Goal: Task Accomplishment & Management: Manage account settings

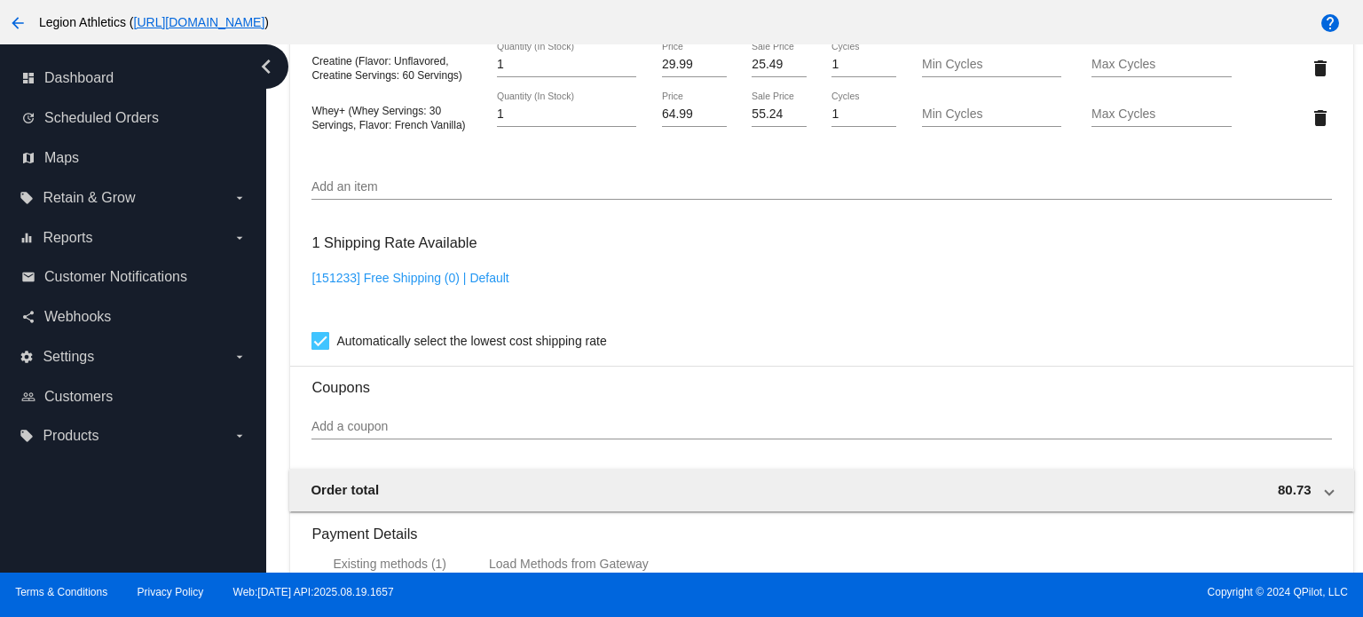
scroll to position [1191, 0]
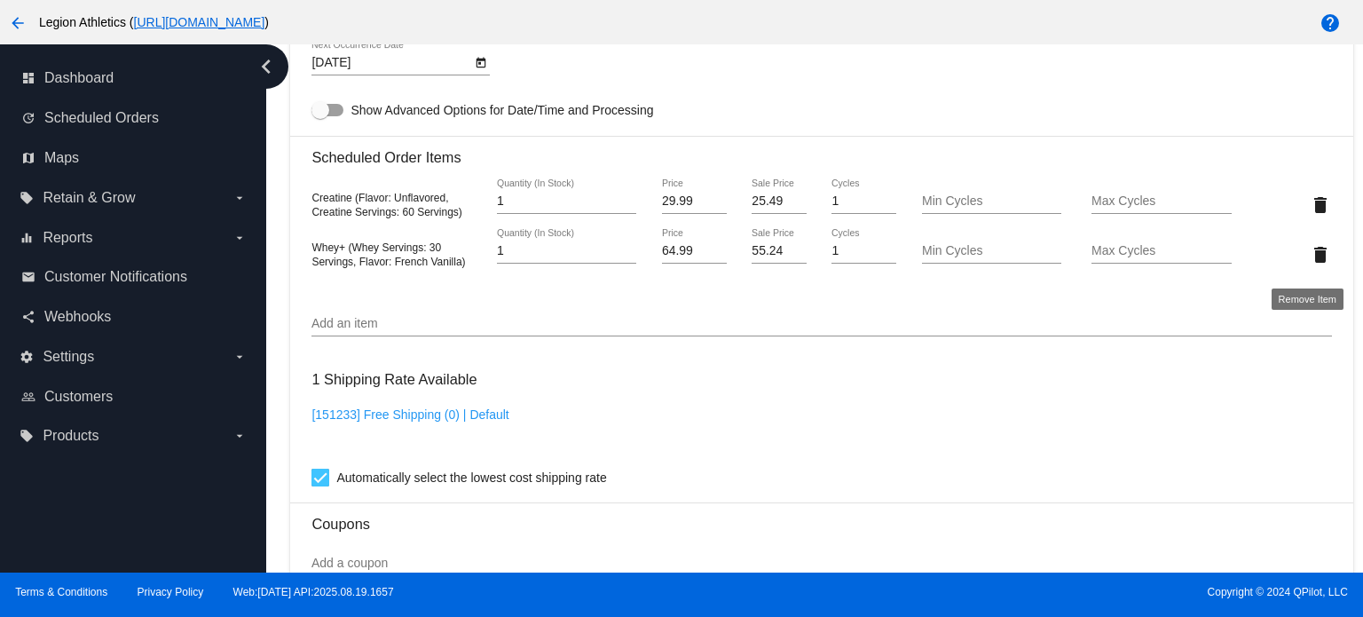
click at [1310, 257] on mat-icon "delete" at bounding box center [1320, 254] width 21 height 21
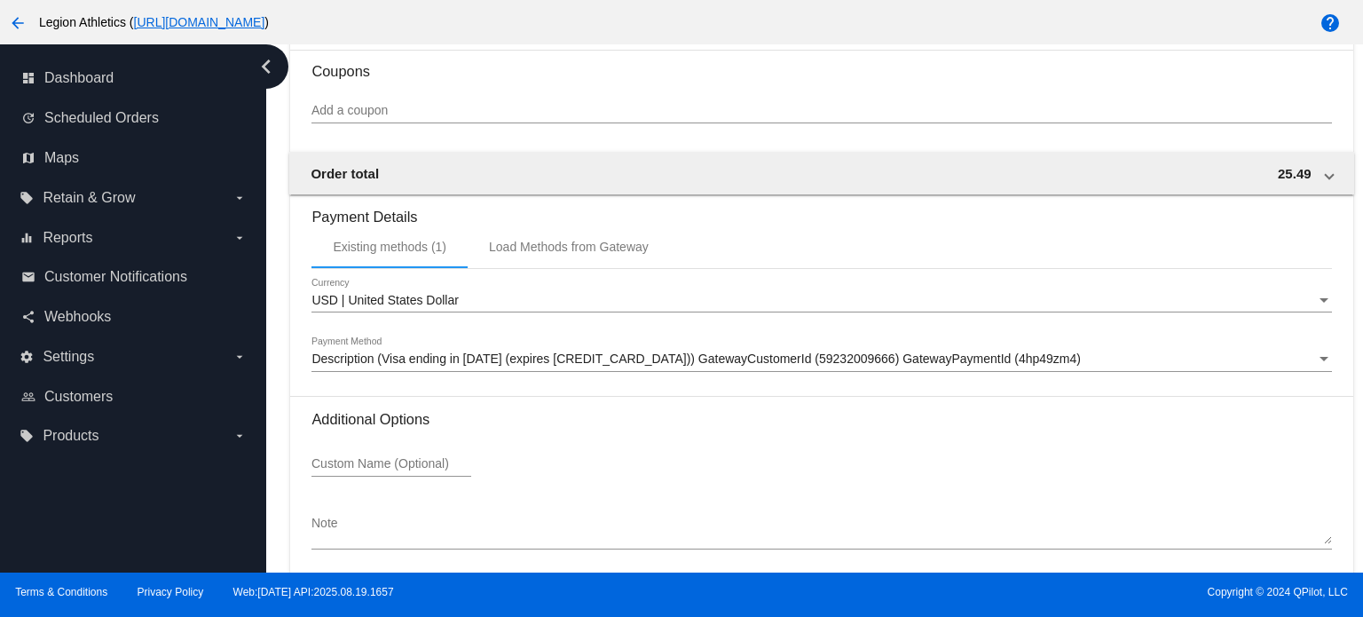
scroll to position [1673, 0]
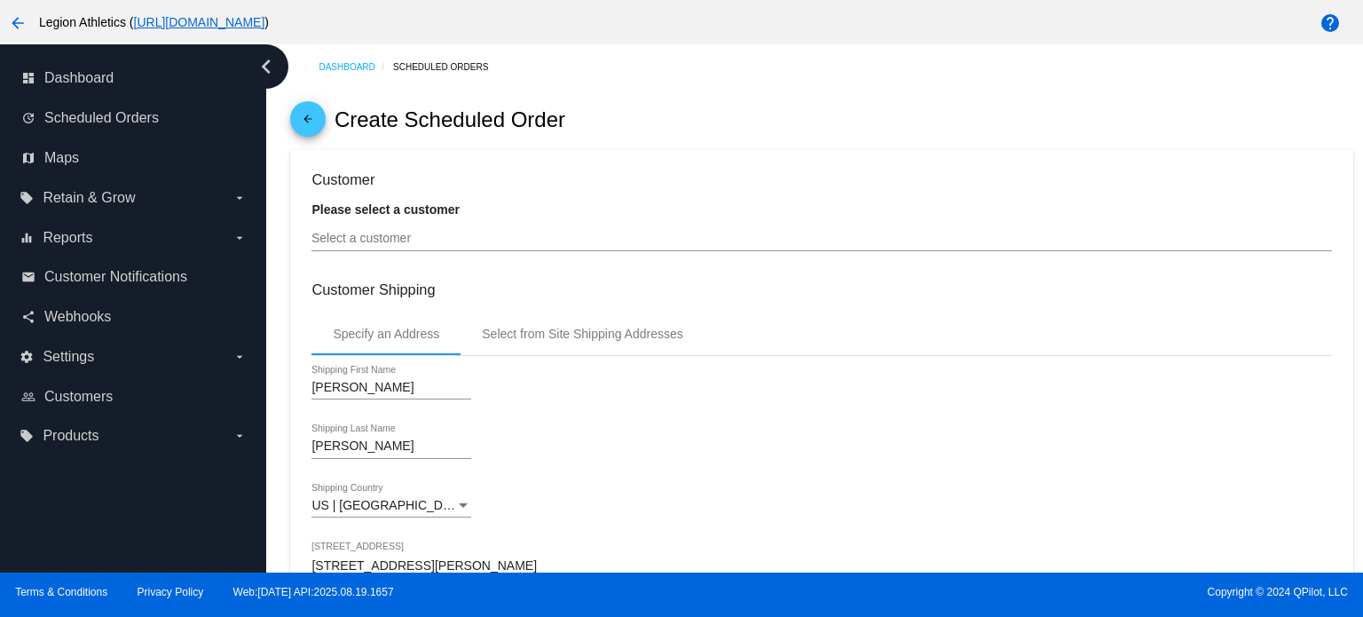
click at [412, 244] on input "Select a customer" at bounding box center [822, 239] width 1020 height 14
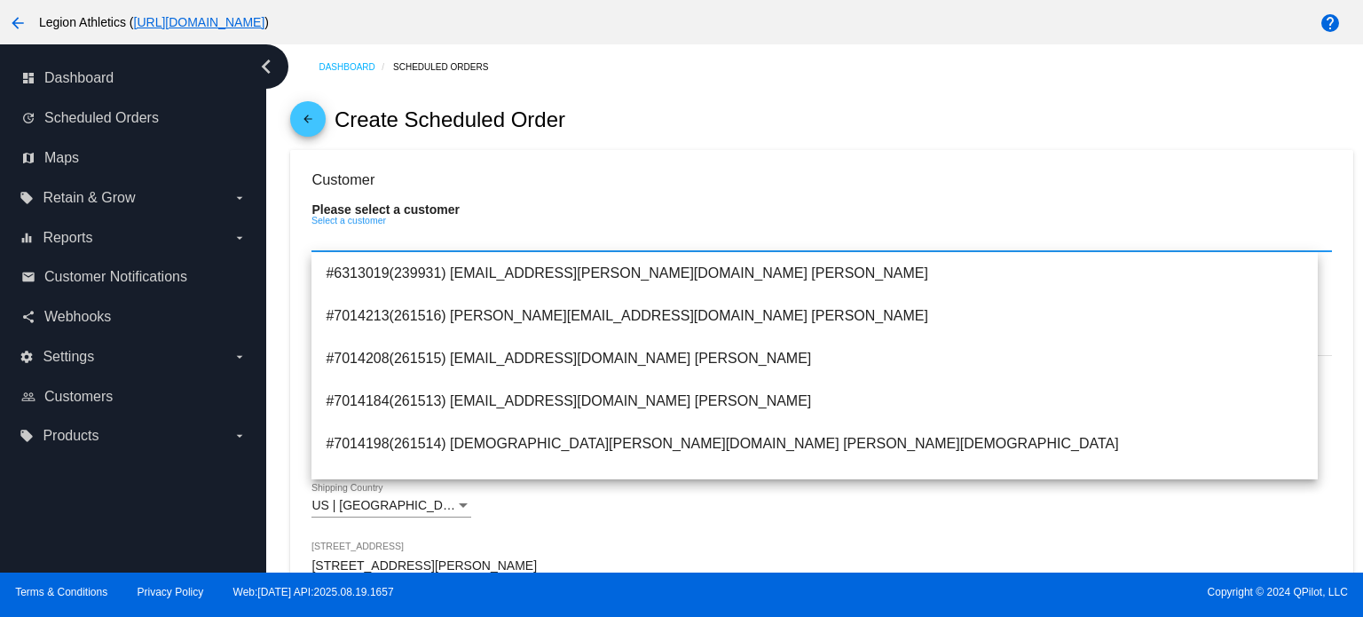
paste input "lkersey514@yahoo.com"
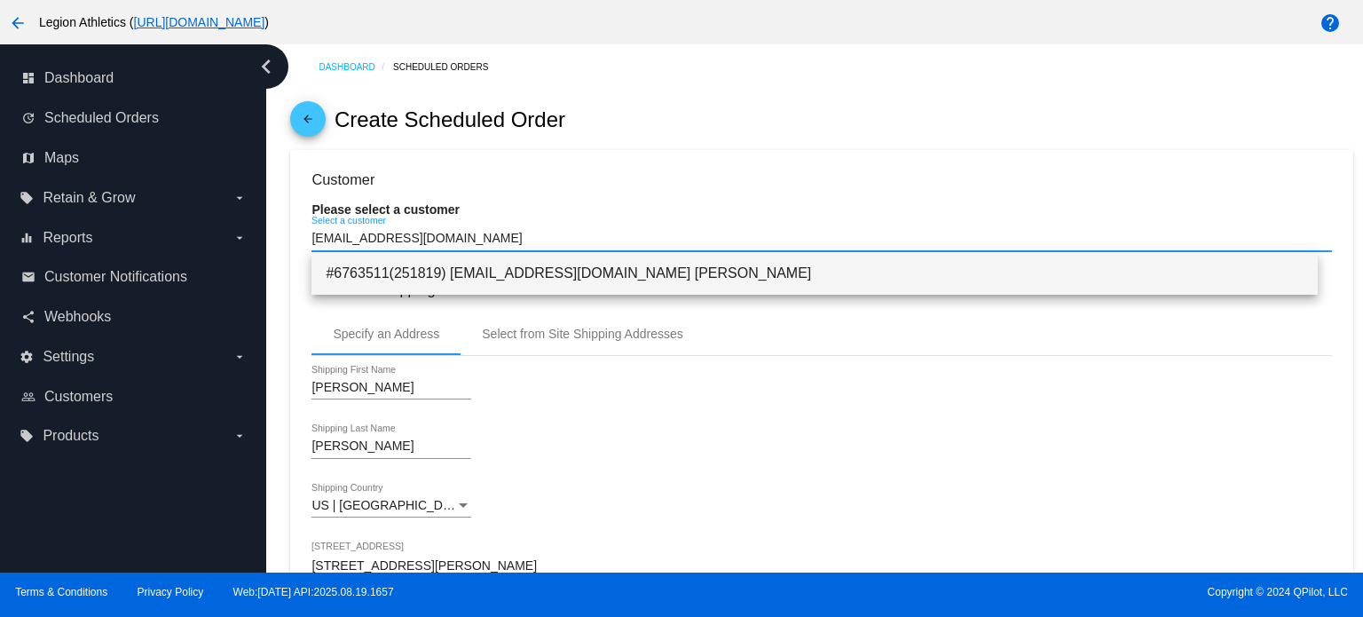
type input "lkersey514@yahoo.com"
click at [540, 284] on span "#6763511(251819) LKERSEY514@YAHOO.COM Lisa Kersey" at bounding box center [815, 273] width 978 height 43
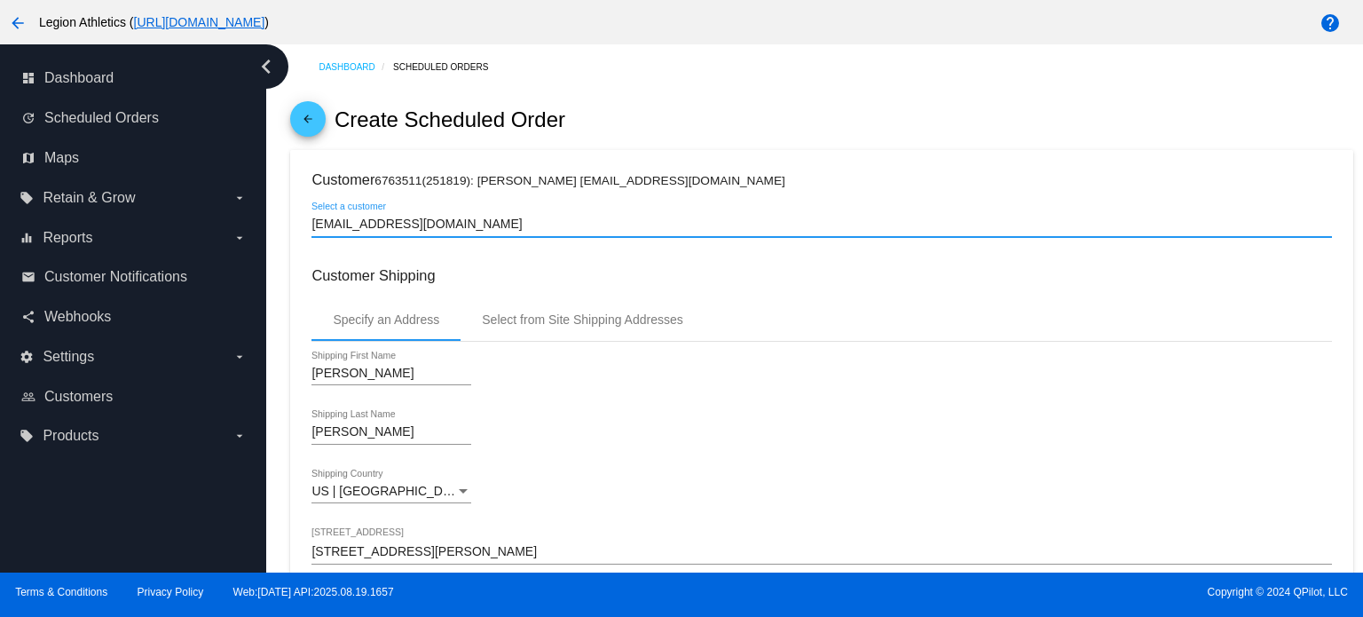
type input "Lisa"
type input "29730"
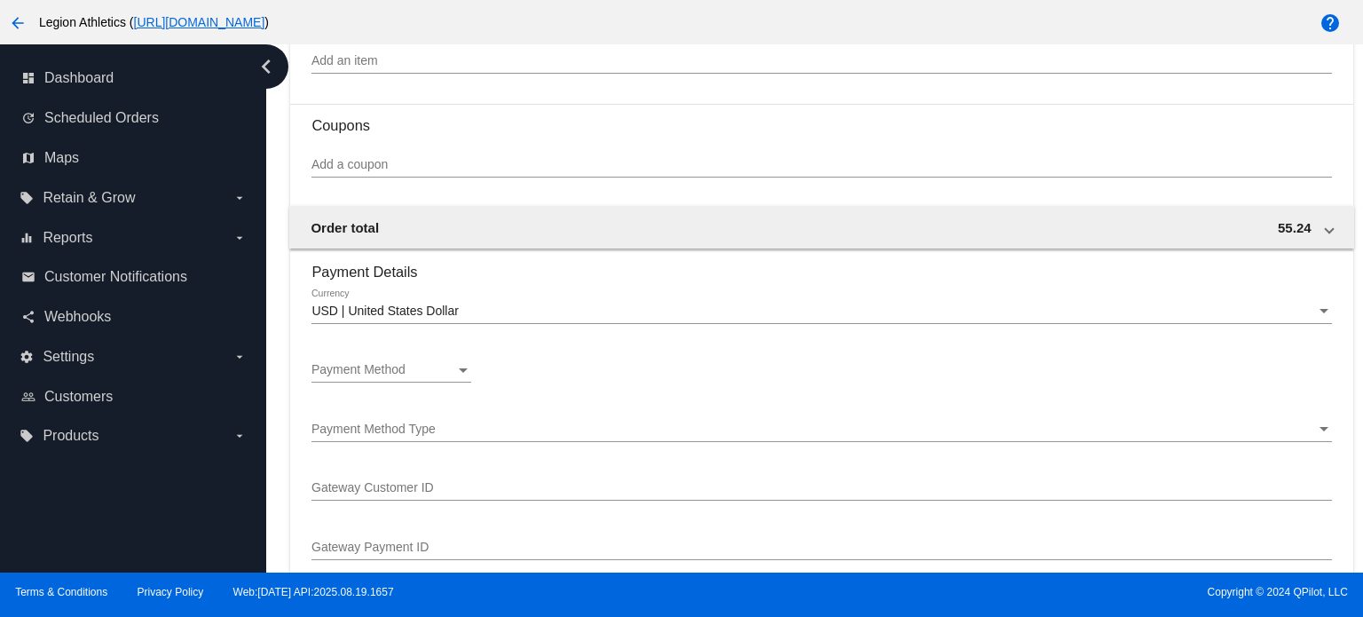
scroll to position [1243, 0]
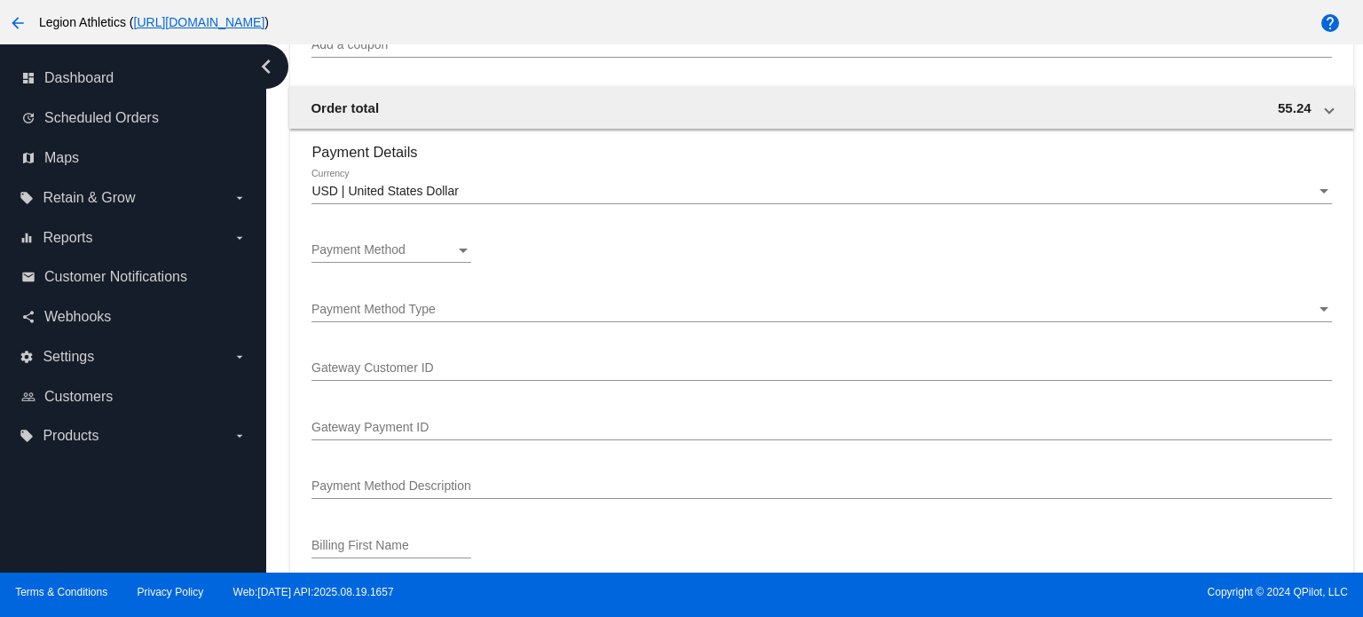
click at [465, 253] on div "Payment Method" at bounding box center [463, 251] width 9 height 4
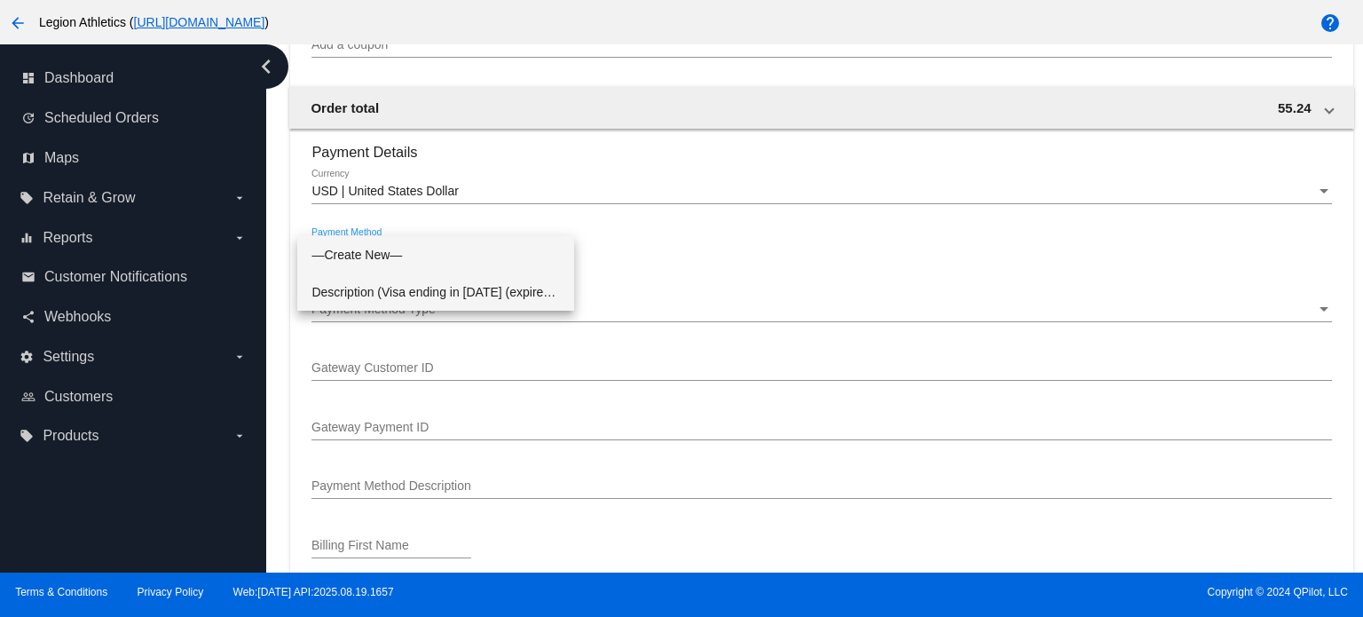
click at [480, 286] on span "Description (Visa ending in 1813 (expires 0229)) GatewayCustomerId (59232009666…" at bounding box center [436, 291] width 249 height 37
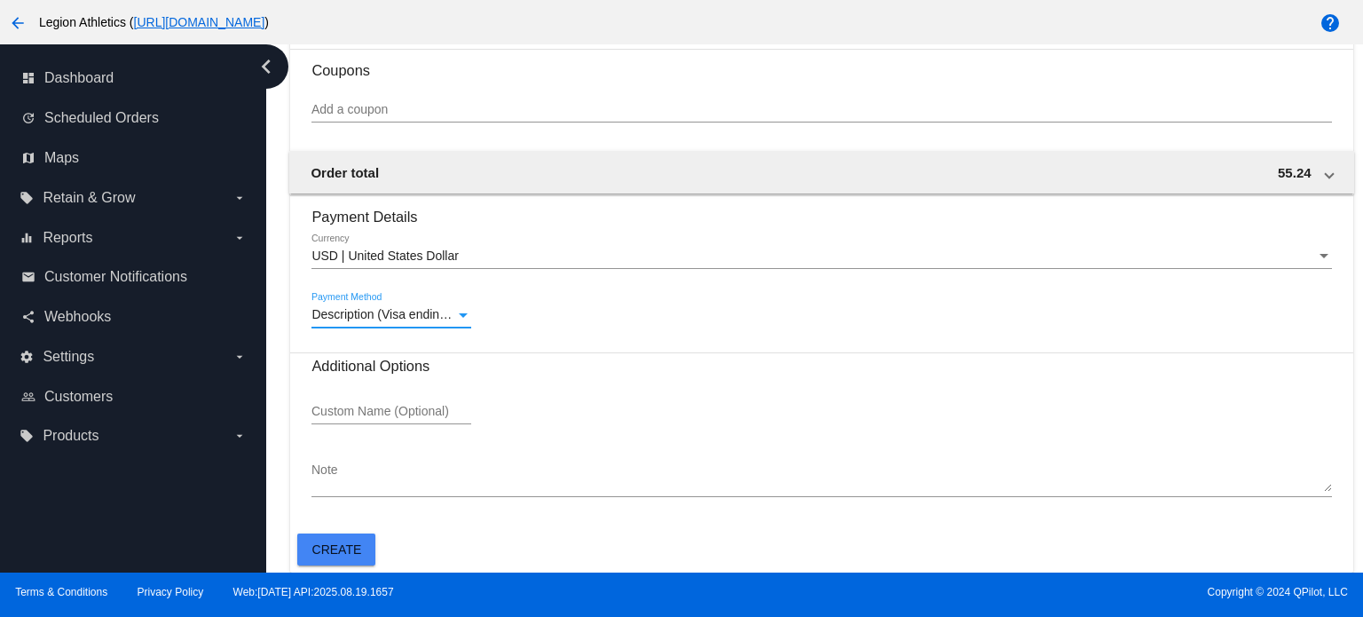
scroll to position [1182, 0]
click at [337, 547] on span "Create" at bounding box center [337, 549] width 50 height 14
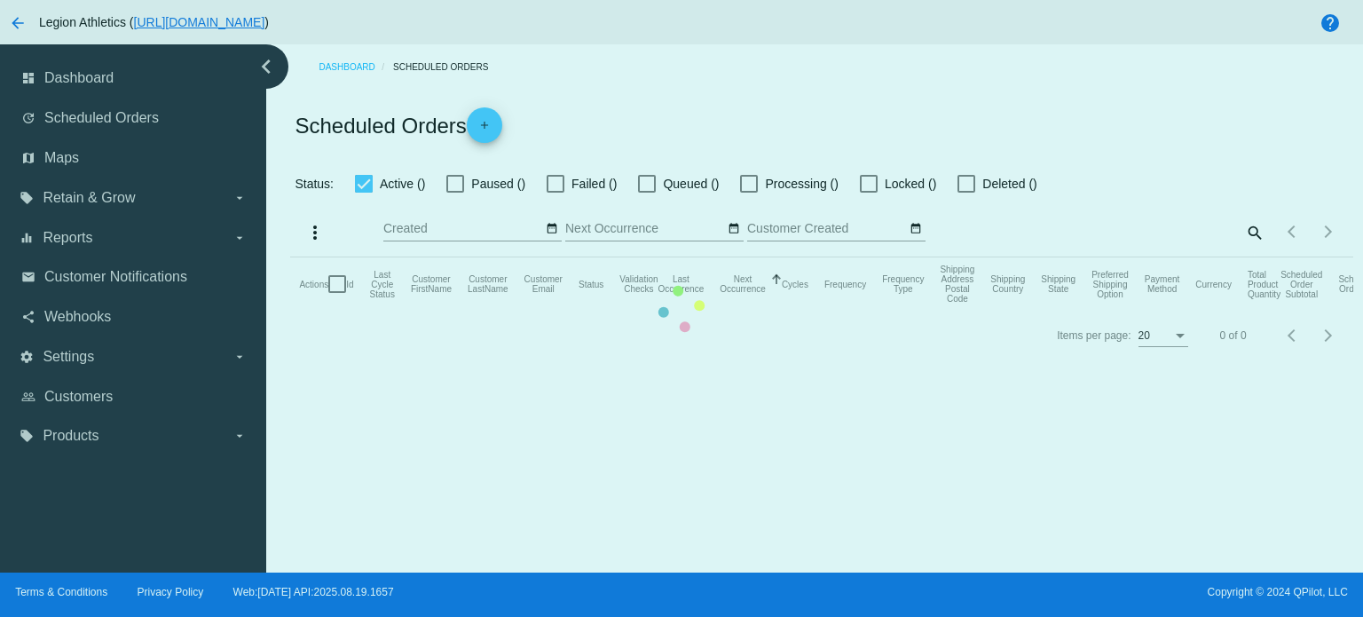
checkbox input "true"
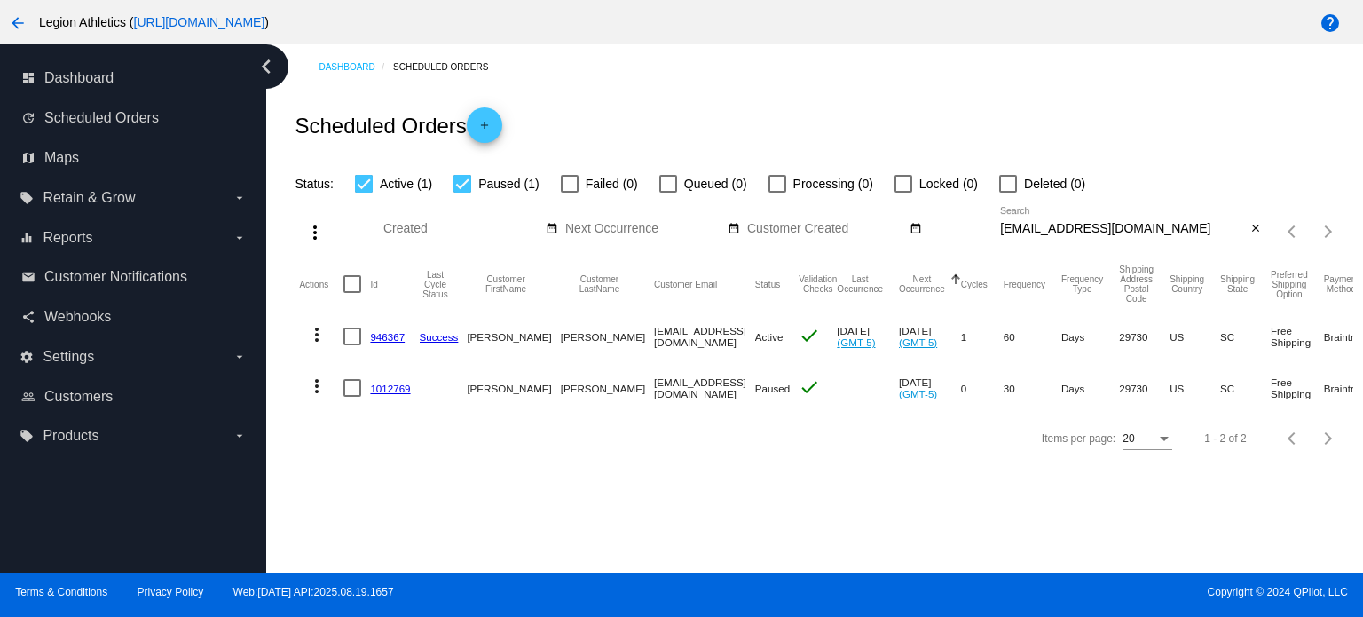
click at [1075, 228] on input "lkersey514@yahoo.com" at bounding box center [1123, 229] width 246 height 14
paste input "justin.ortlieb@gmail"
type input "justin.ortlieb@gmail.com"
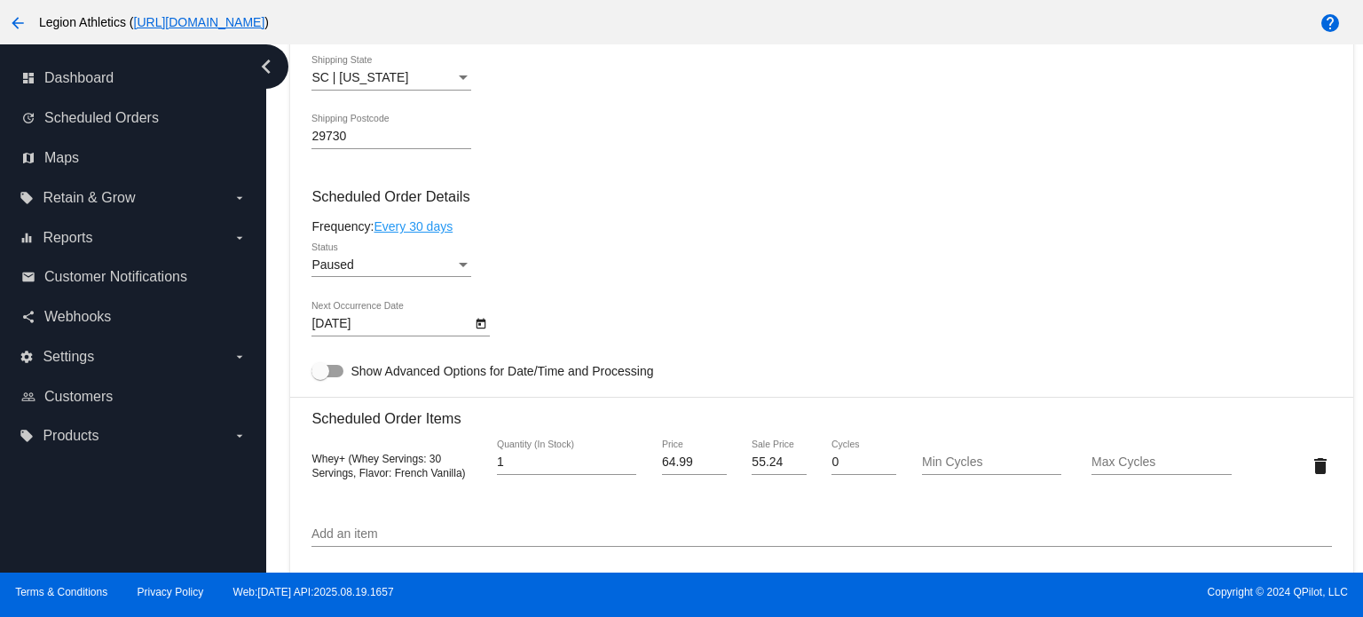
scroll to position [795, 0]
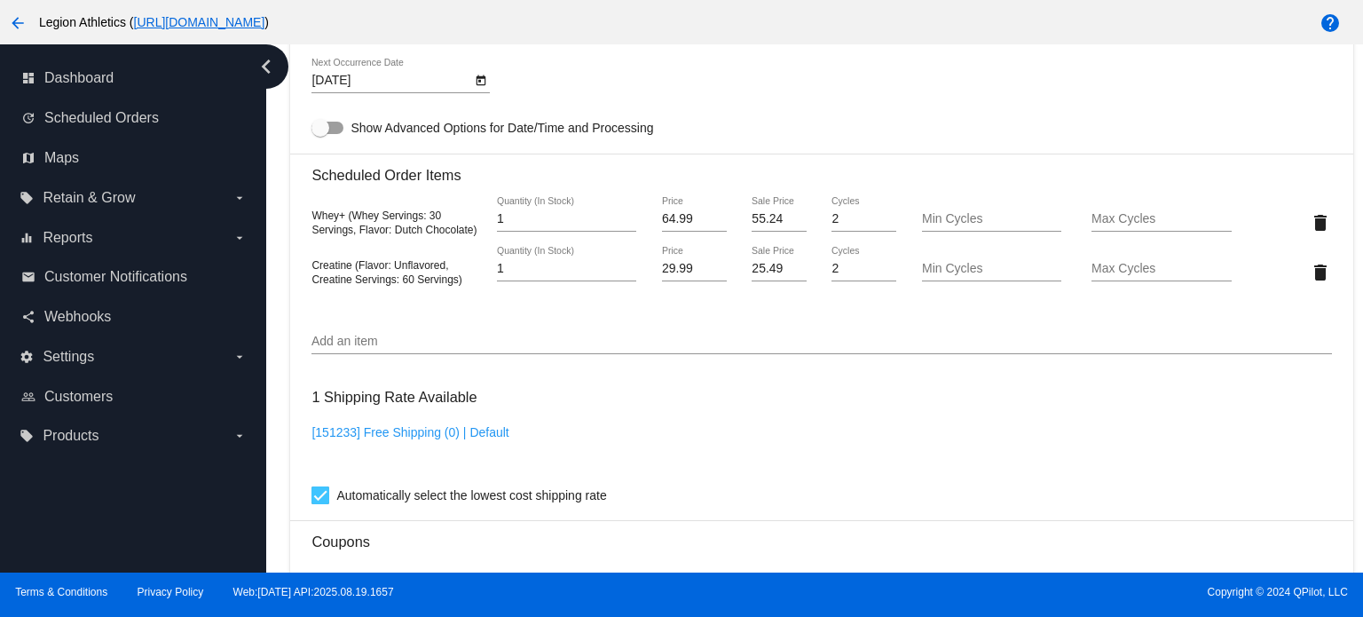
scroll to position [1236, 0]
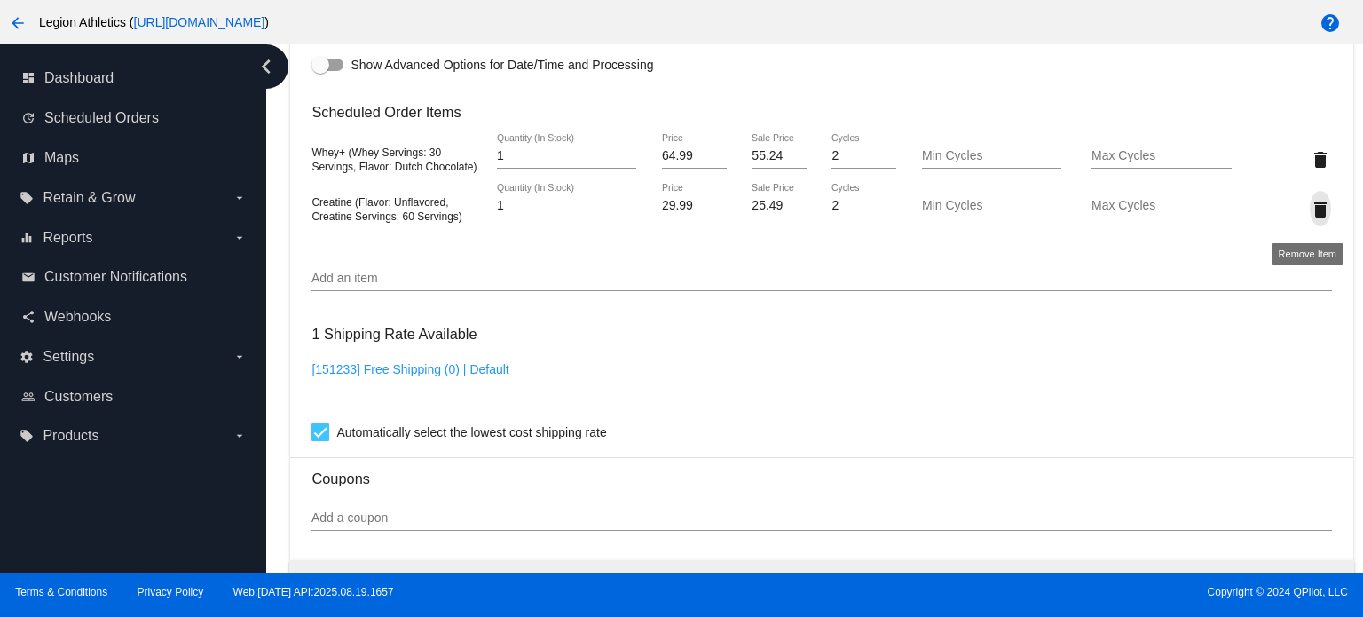
click at [1316, 212] on mat-icon "delete" at bounding box center [1320, 209] width 21 height 21
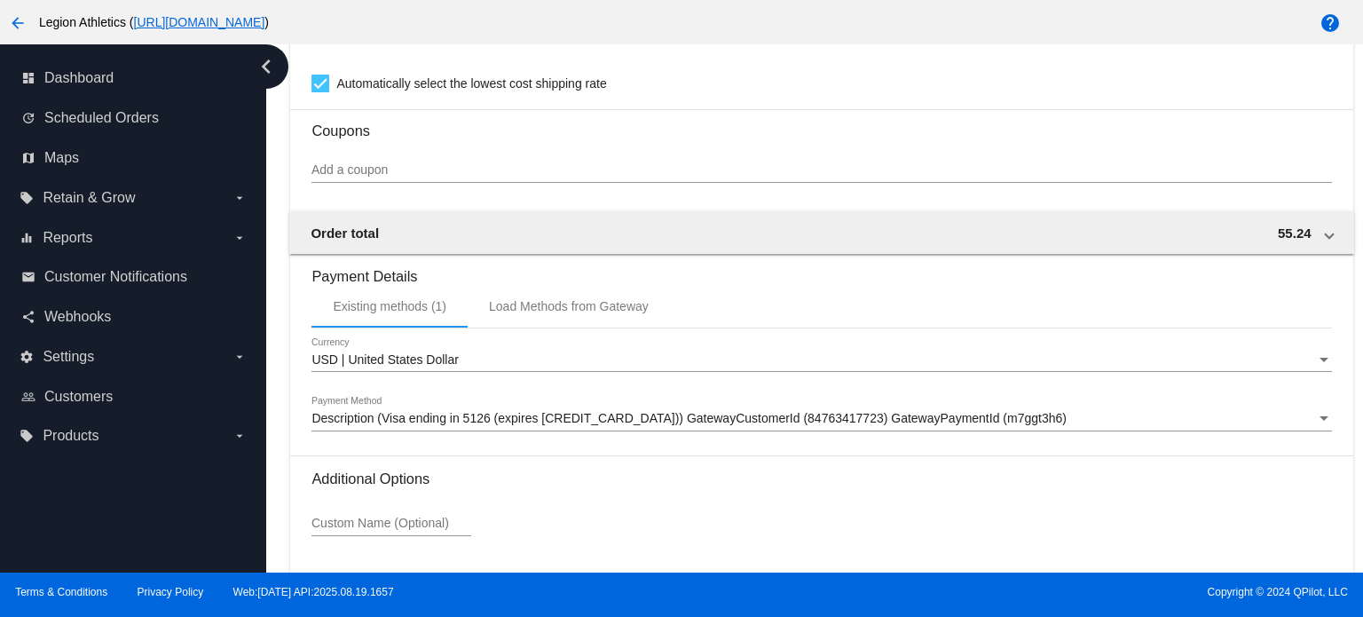
scroll to position [1673, 0]
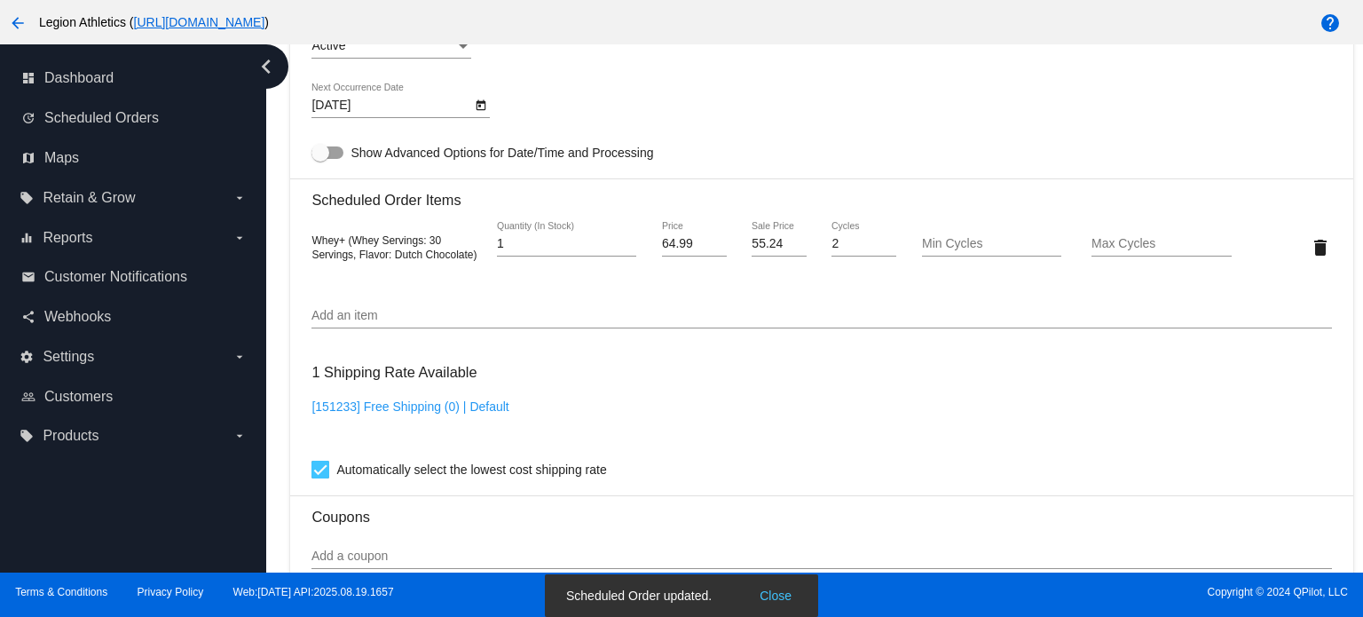
scroll to position [1052, 0]
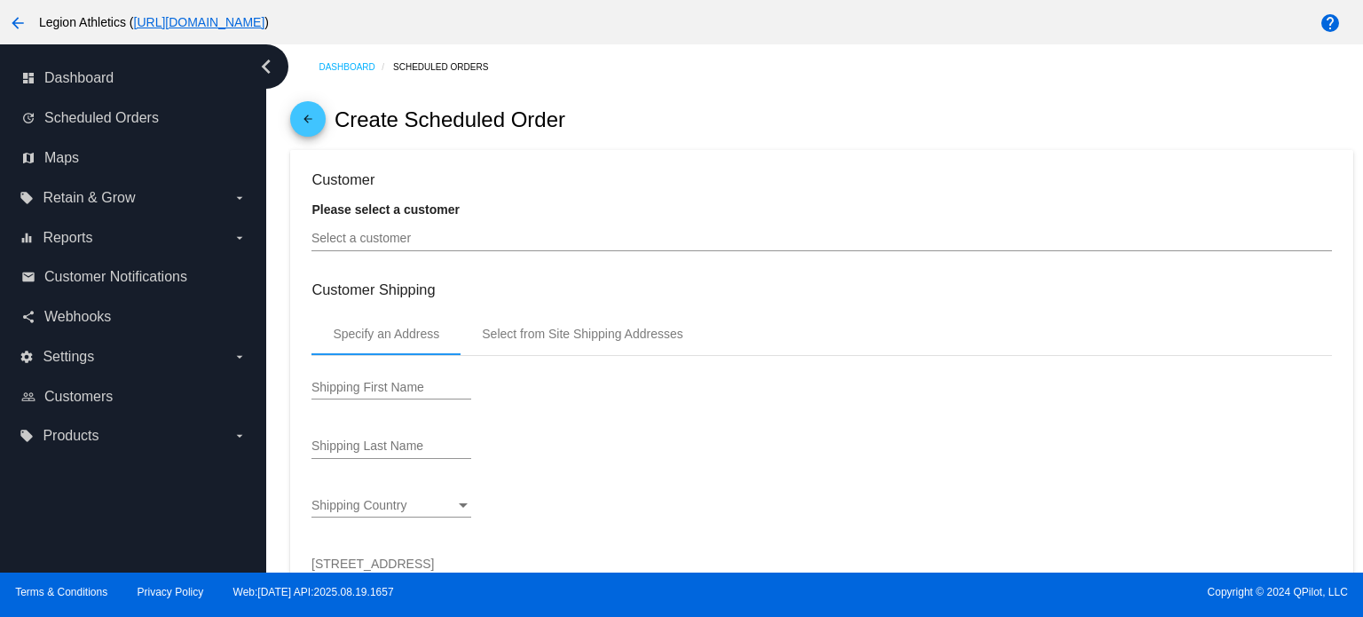
click at [389, 231] on div "Select a customer" at bounding box center [822, 234] width 1020 height 35
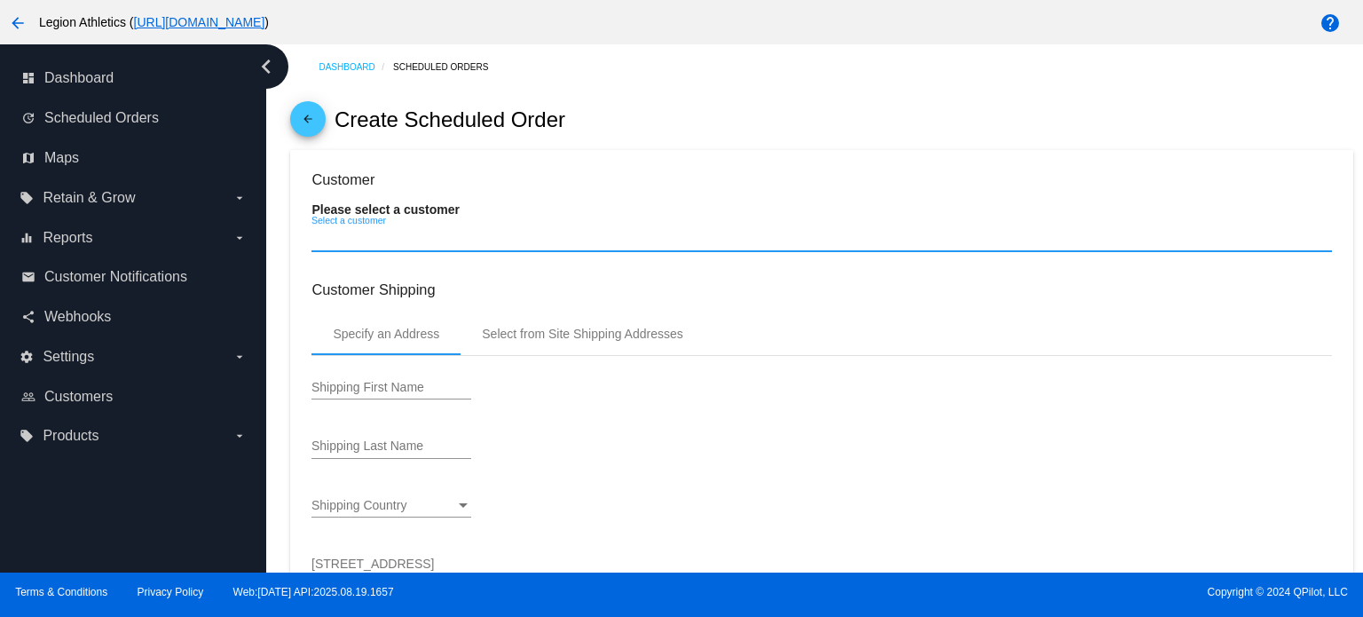
paste input "[PERSON_NAME][EMAIL_ADDRESS][PERSON_NAME][DOMAIN_NAME]"
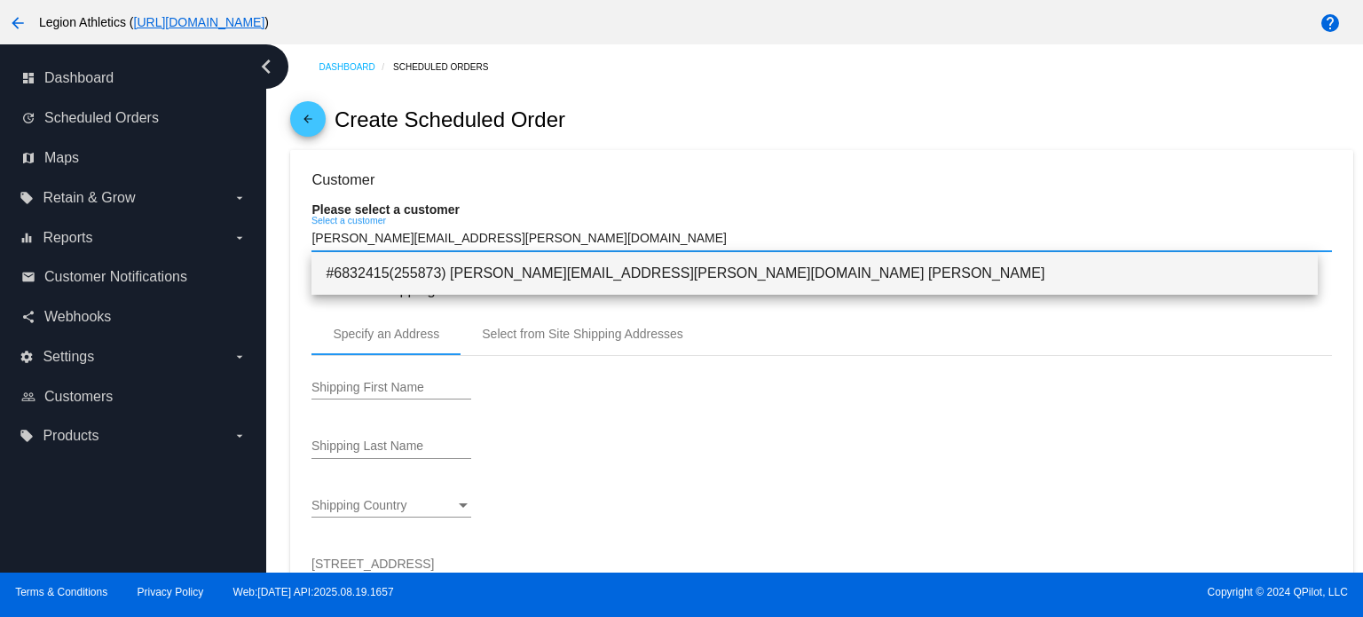
type input "justin.ortlieb@gmail.com"
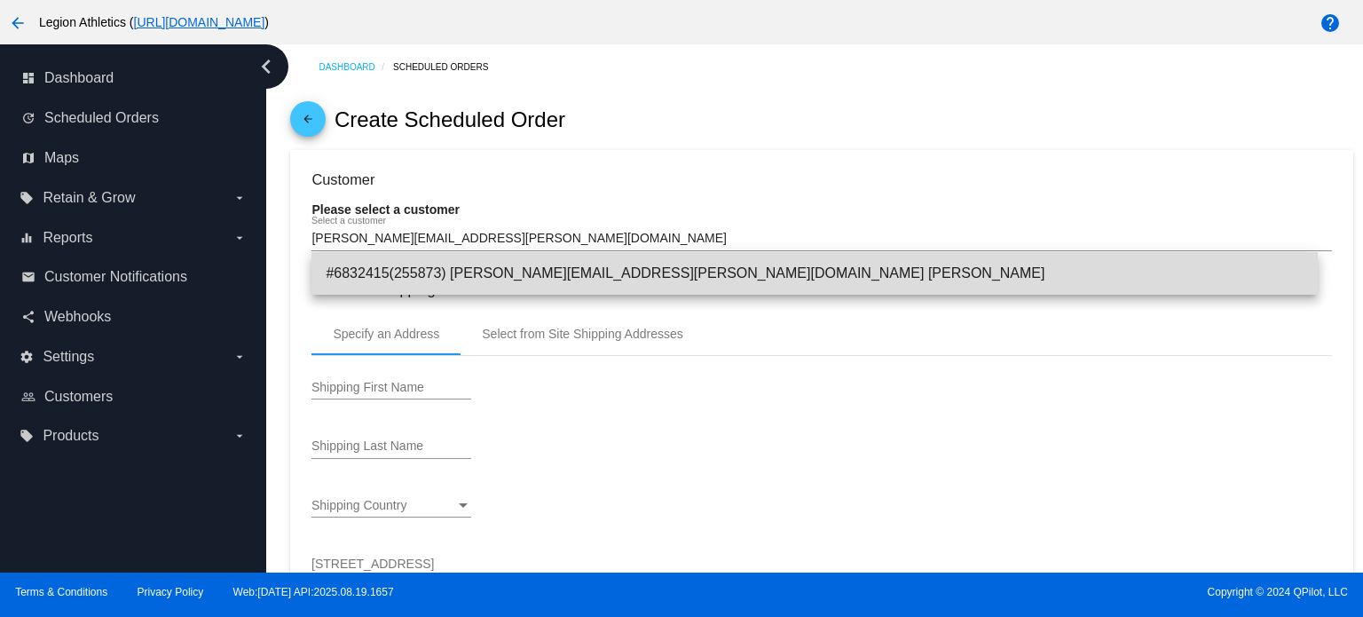
click at [437, 280] on span "#6832415(255873) Justin.ortlieb@gmail.com Justin Ortlieb" at bounding box center [815, 273] width 978 height 43
type input "[PERSON_NAME]"
type input "Ortlieb"
type input "44 Hamlet Road"
type input "Levittown"
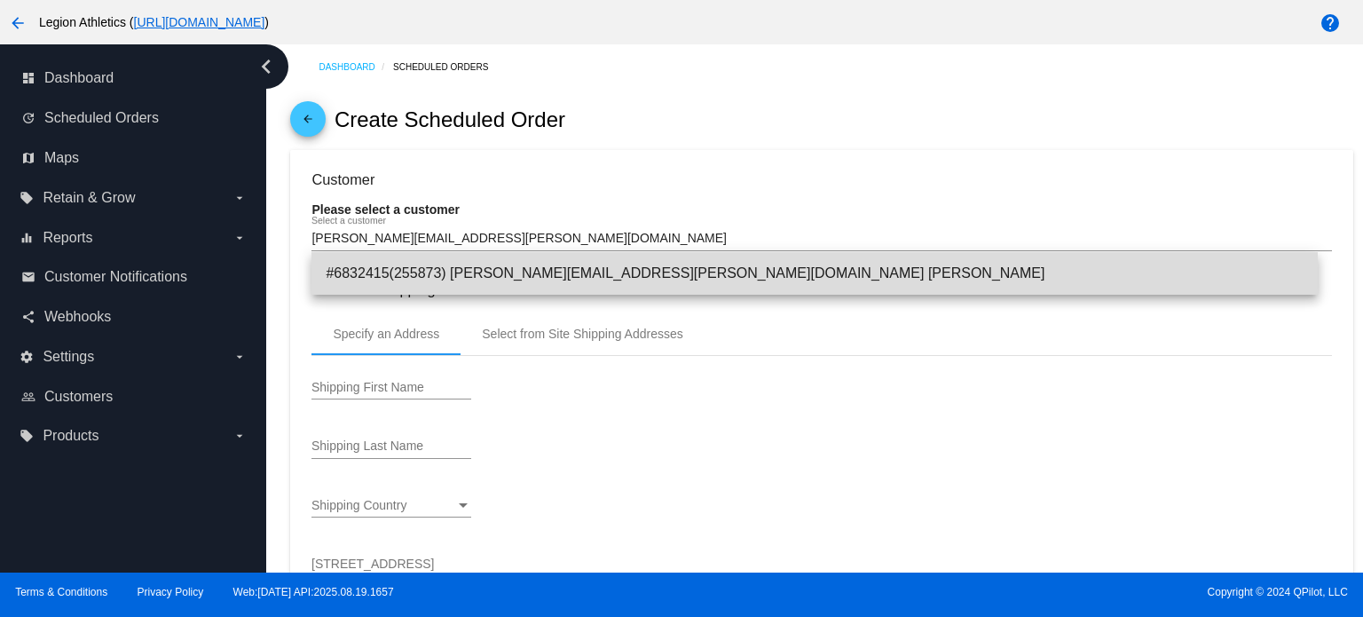
type input "19056"
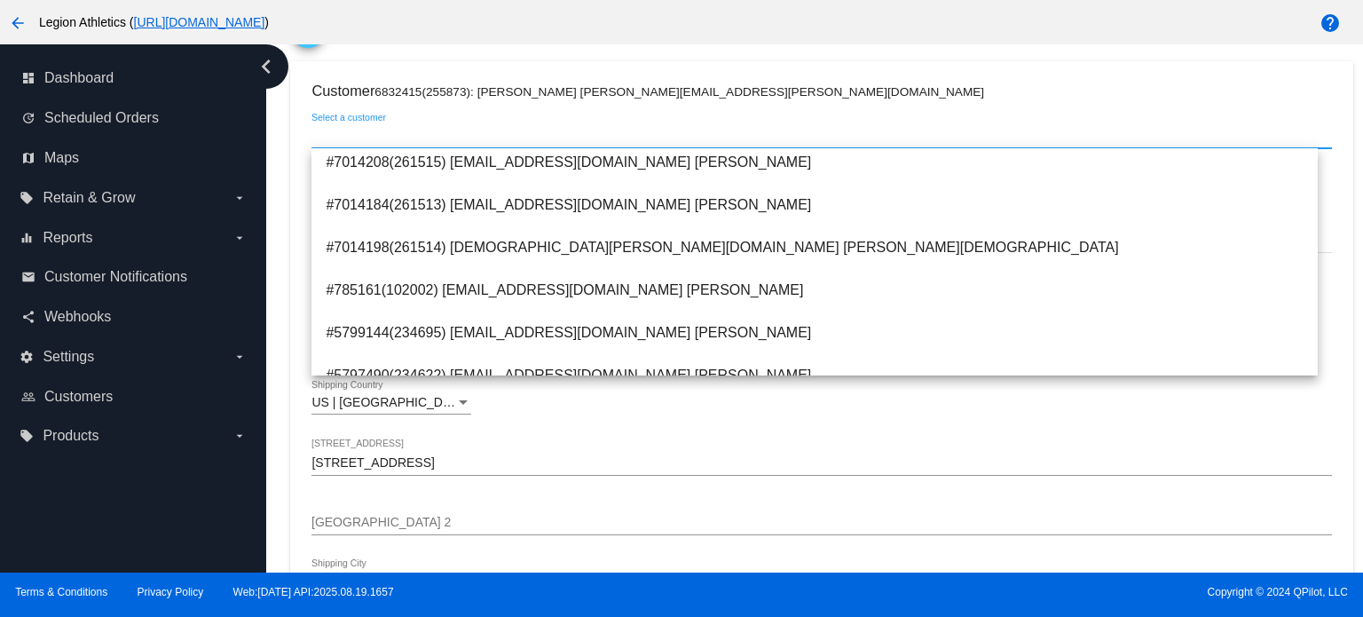
scroll to position [4033, 0]
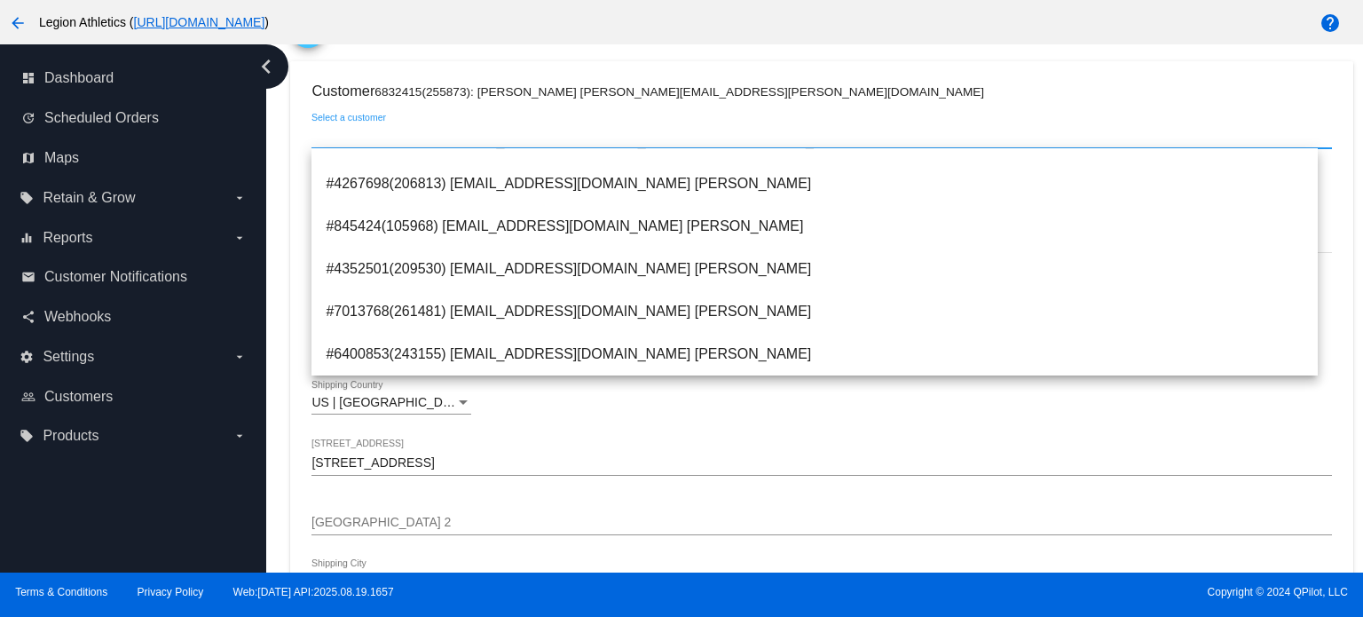
click at [905, 91] on h3 "Customer 6832415(255873): Justin Ortlieb Justin.ortlieb@gmail.com" at bounding box center [822, 91] width 1020 height 17
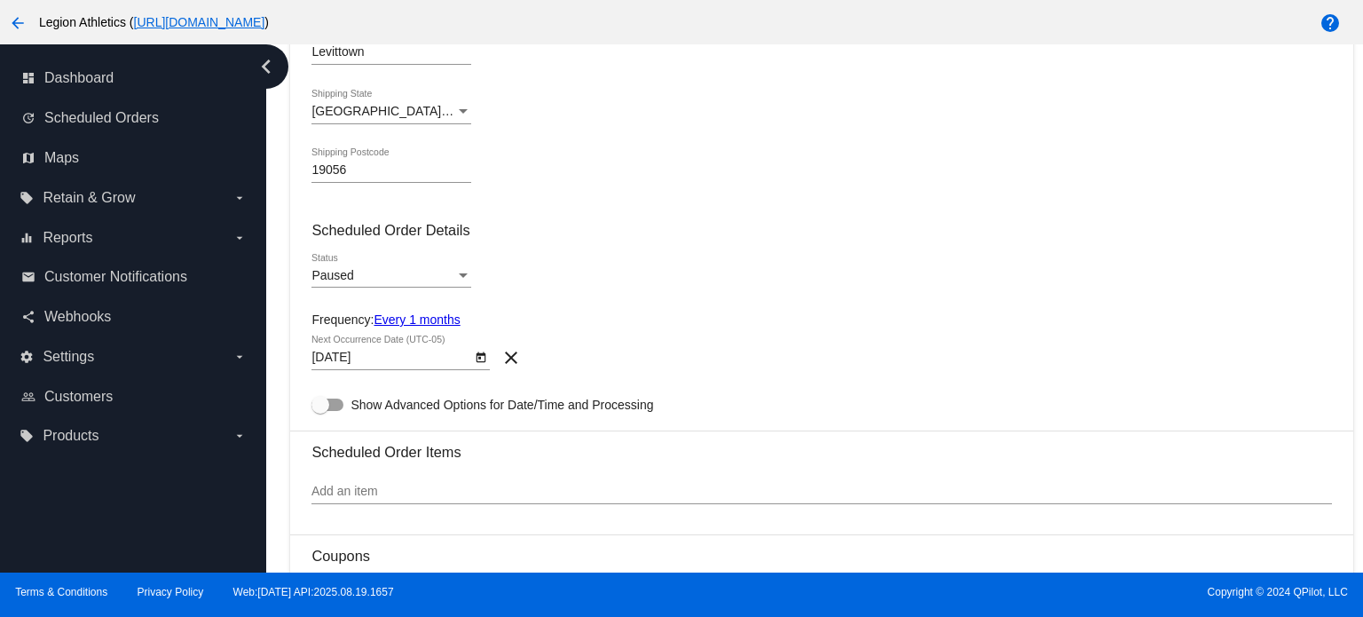
scroll to position [619, 0]
drag, startPoint x: 378, startPoint y: 506, endPoint x: 377, endPoint y: 496, distance: 9.8
click at [377, 505] on div "Add an item" at bounding box center [822, 494] width 1020 height 51
click at [377, 496] on input "Add an item" at bounding box center [822, 491] width 1020 height 14
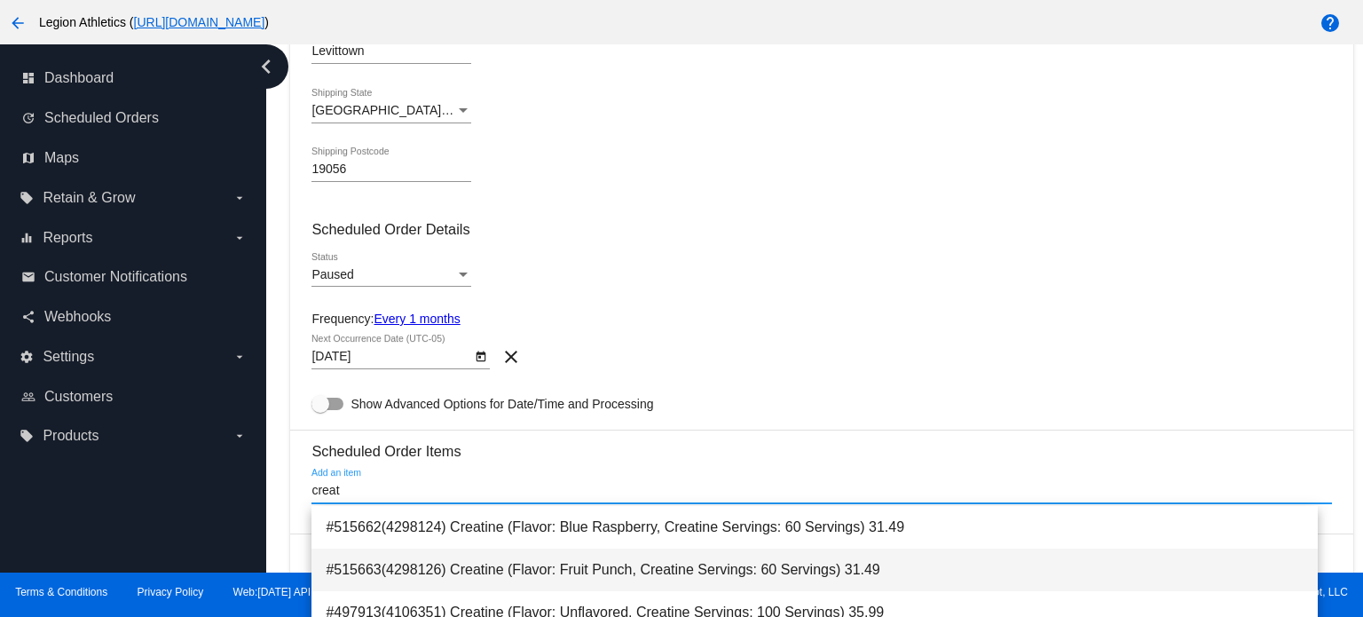
scroll to position [89, 0]
type input "creat"
click at [719, 571] on span "#497914(4106352) Creatine (Flavor: Unflavored, Creatine Servings: 60 Servings) …" at bounding box center [815, 566] width 978 height 43
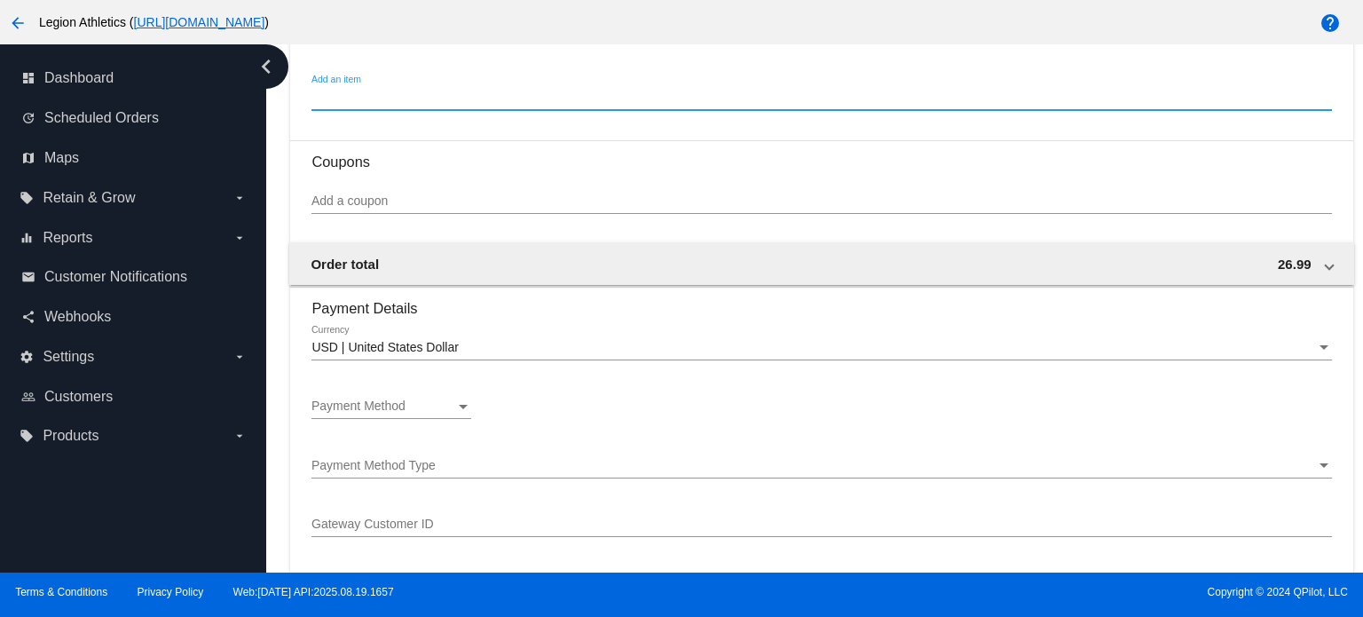
scroll to position [1151, 0]
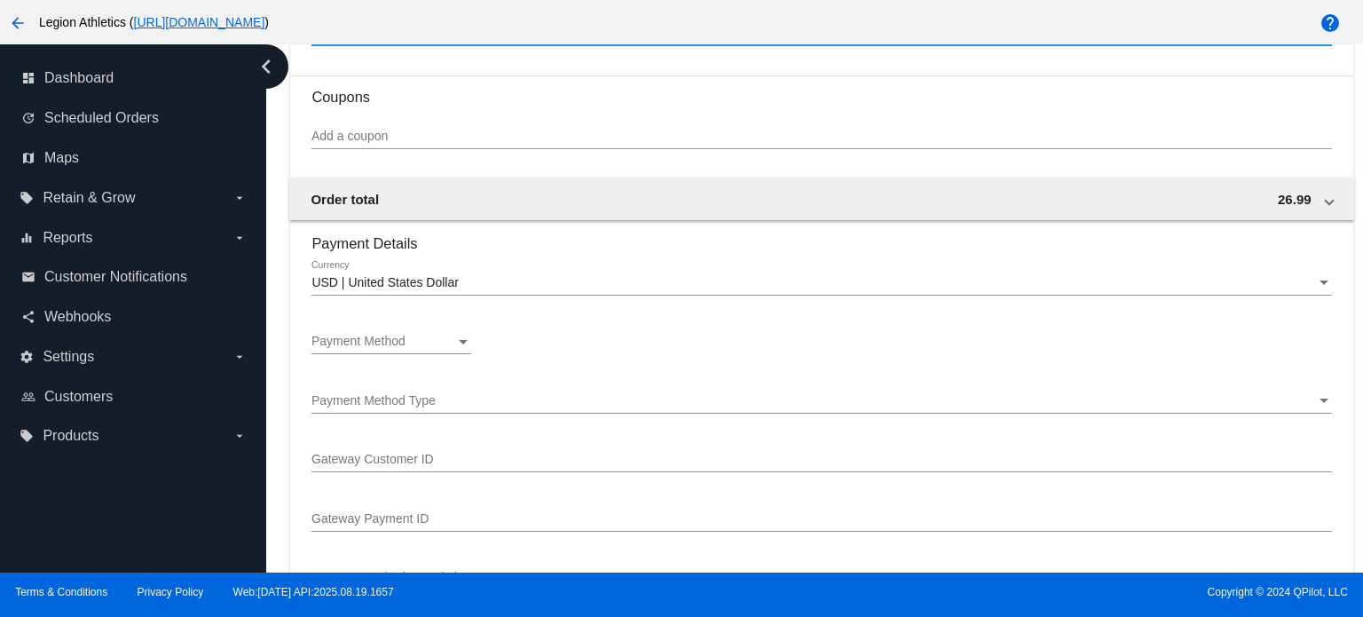
click at [440, 344] on div "Payment Method" at bounding box center [384, 342] width 144 height 14
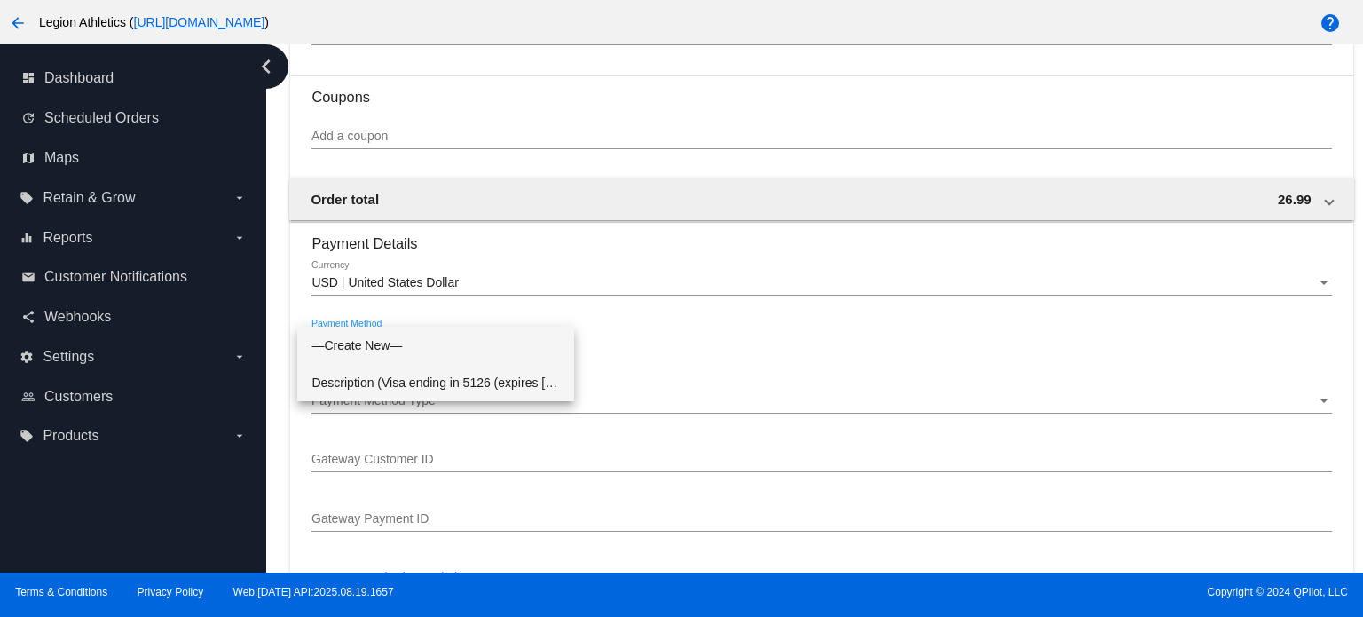
click at [447, 372] on span "Description (Visa ending in 5126 (expires 0327)) GatewayCustomerId (84763417723…" at bounding box center [436, 382] width 249 height 37
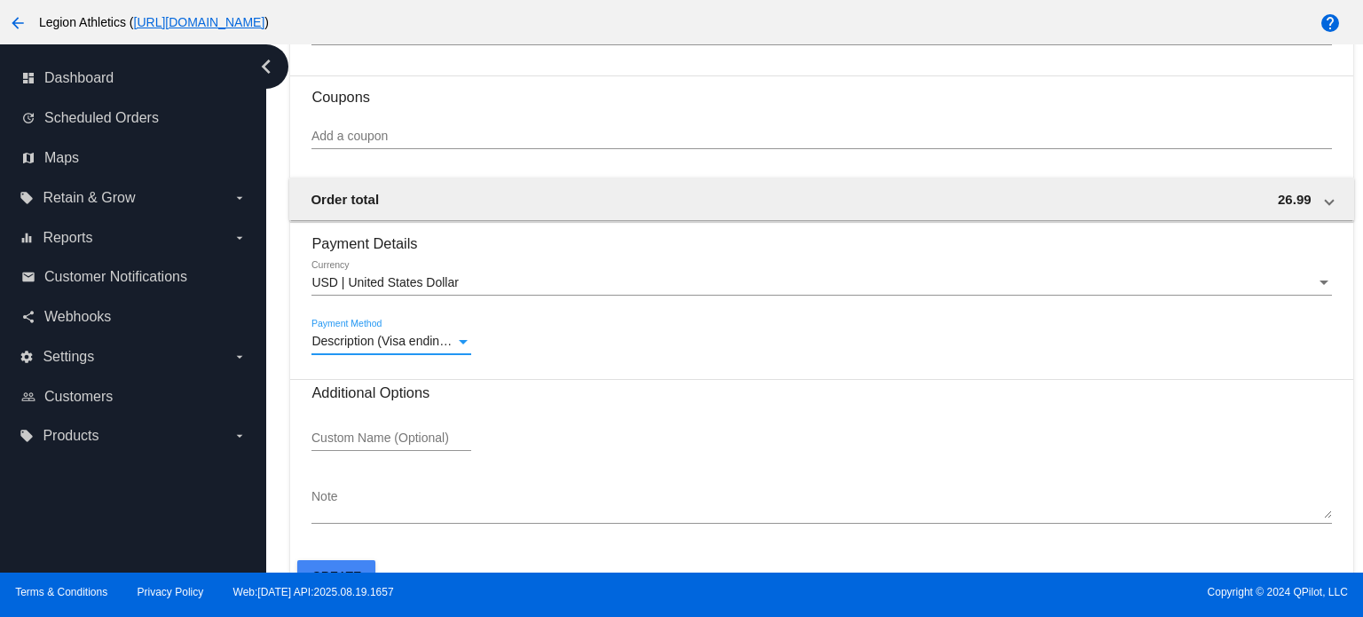
scroll to position [1182, 0]
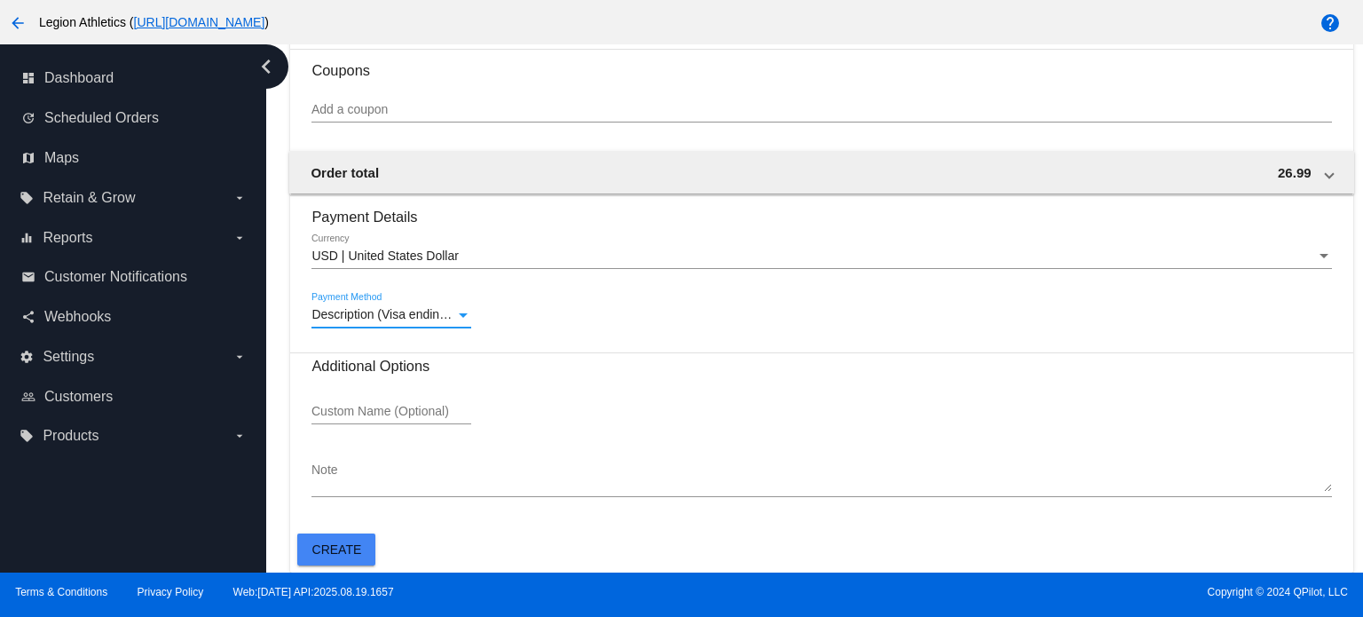
click at [348, 558] on button "Create" at bounding box center [336, 549] width 78 height 32
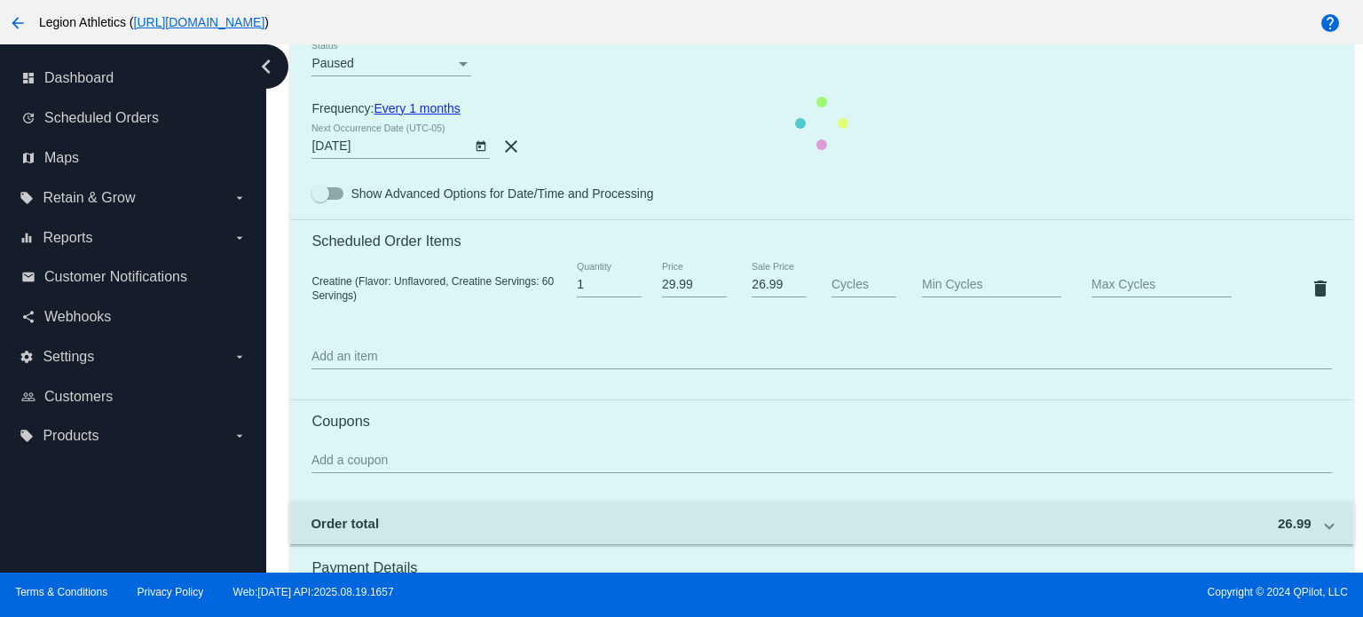
scroll to position [827, 0]
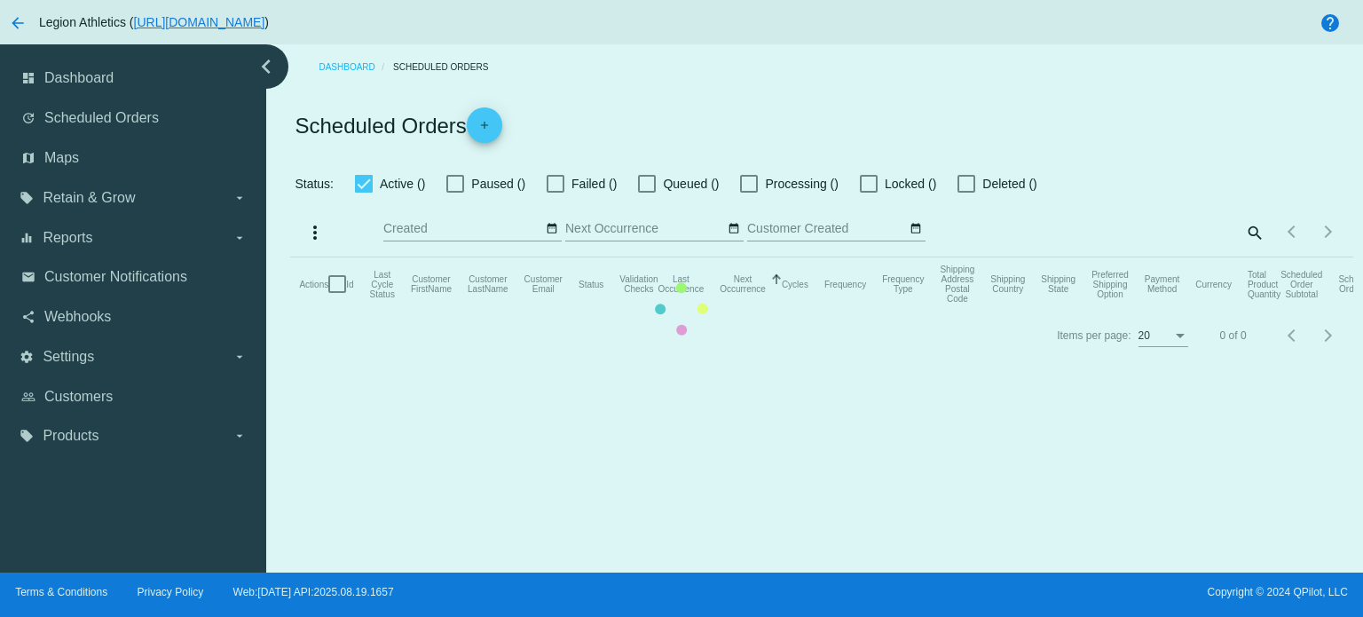
checkbox input "true"
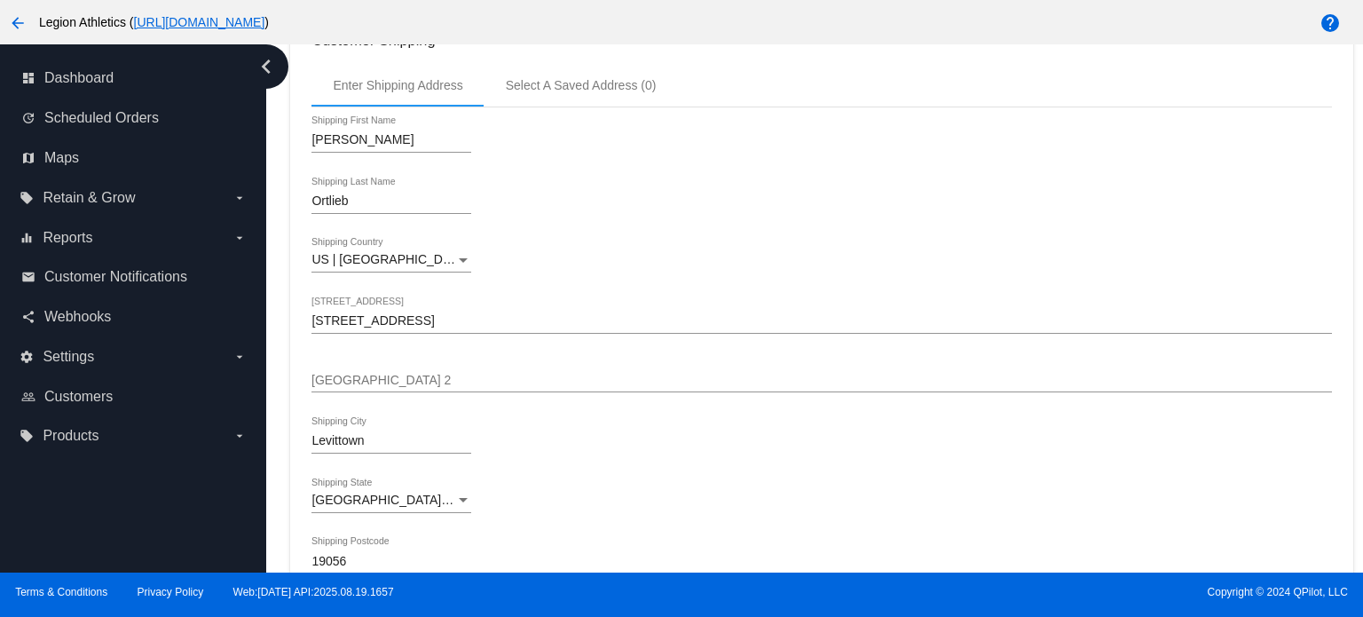
scroll to position [616, 0]
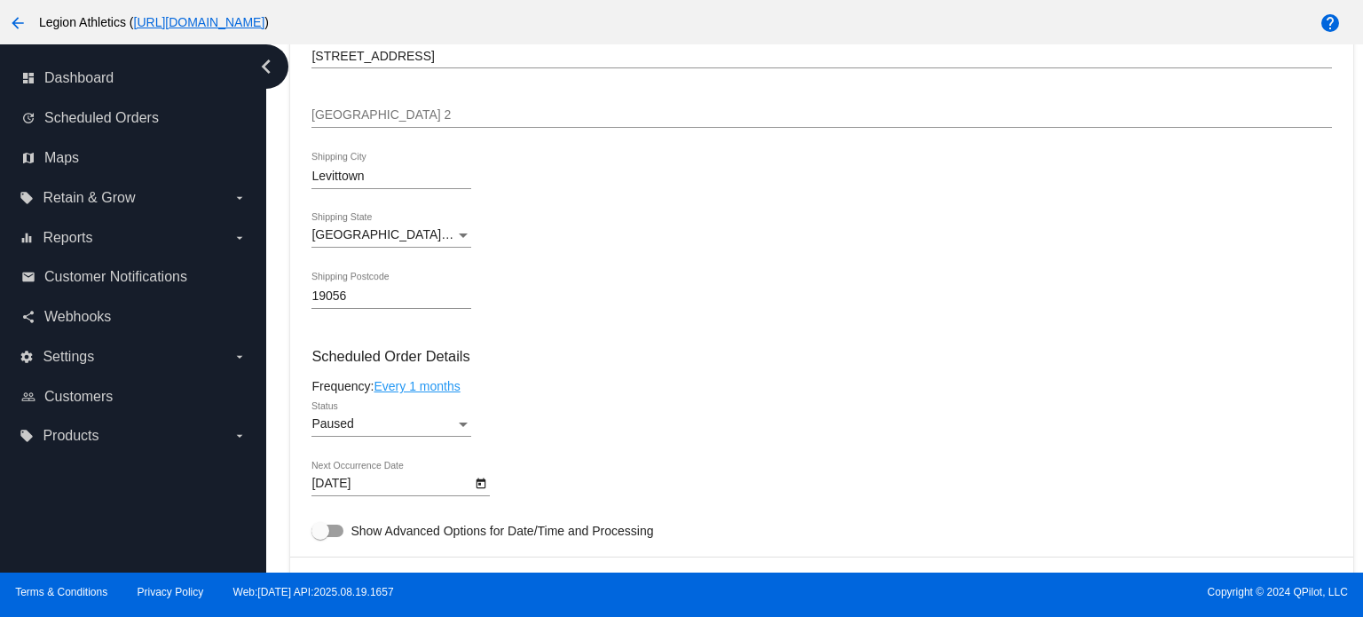
click at [426, 422] on div "Paused" at bounding box center [384, 424] width 144 height 14
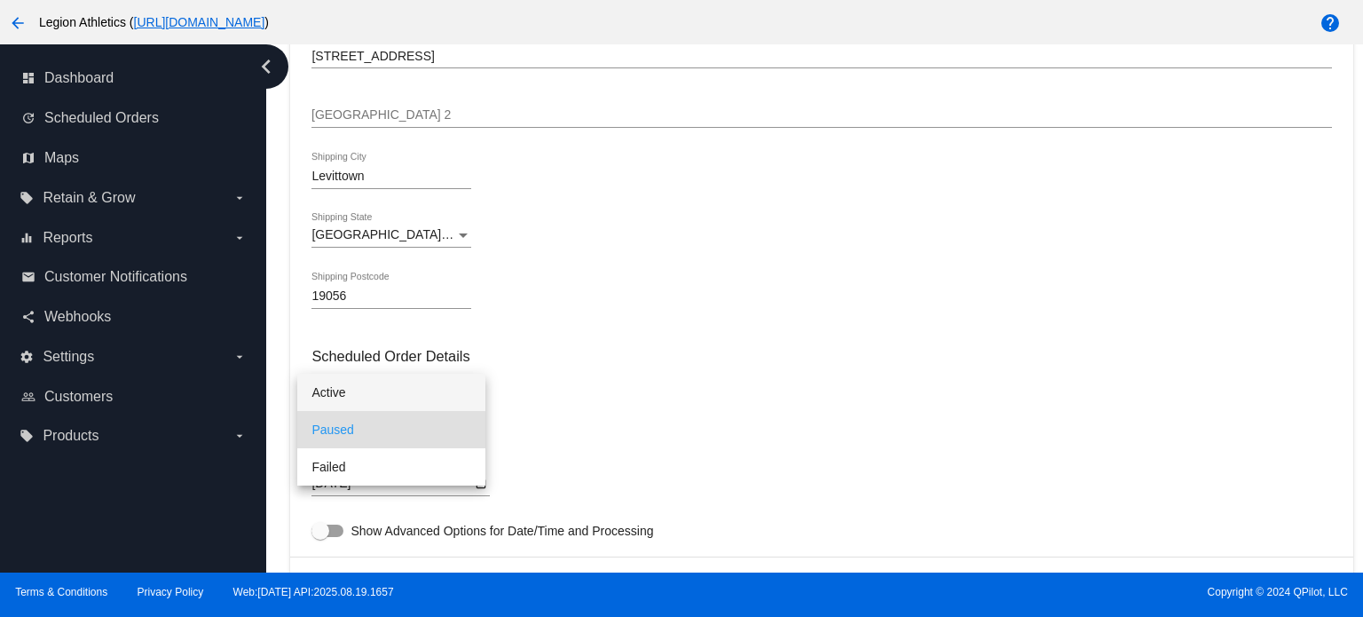
click at [395, 390] on span "Active" at bounding box center [392, 392] width 160 height 37
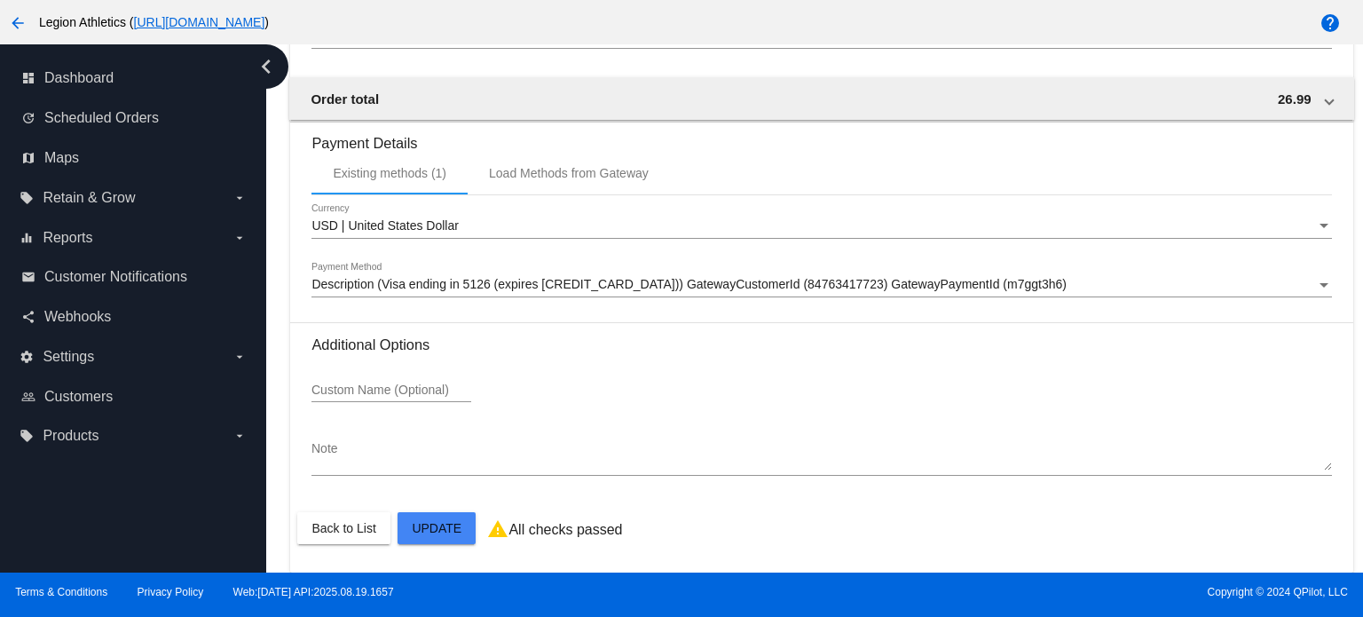
scroll to position [1513, 0]
